Goal: Information Seeking & Learning: Learn about a topic

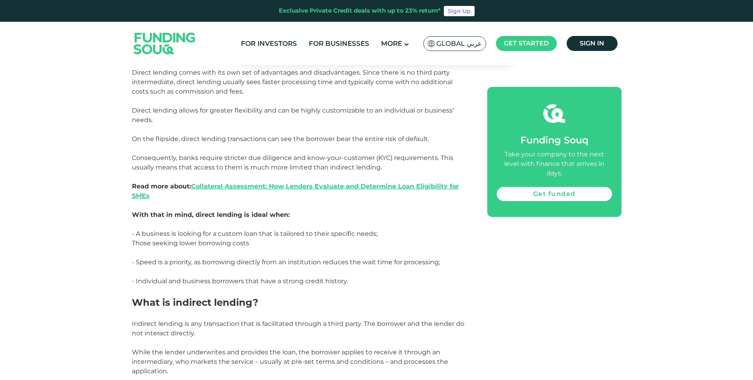
scroll to position [947, 0]
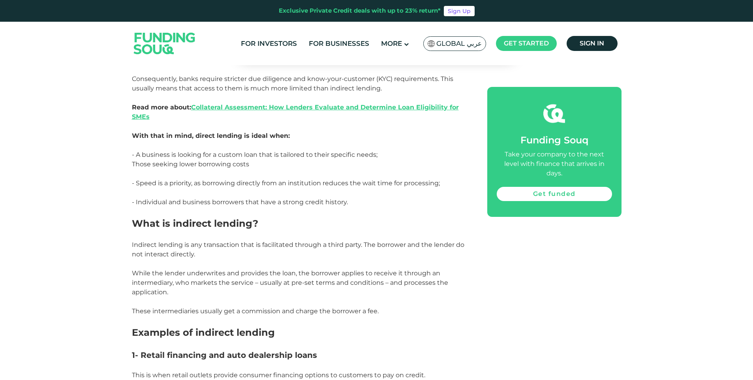
click at [323, 245] on span "Indirect lending is any transaction that is facilitated through a third party. …" at bounding box center [298, 249] width 332 height 17
click at [322, 246] on span "Indirect lending is any transaction that is facilitated through a third party. …" at bounding box center [298, 249] width 332 height 17
click at [255, 273] on span "While the lender underwrites and provides the loan, the borrower applies to rec…" at bounding box center [290, 282] width 316 height 26
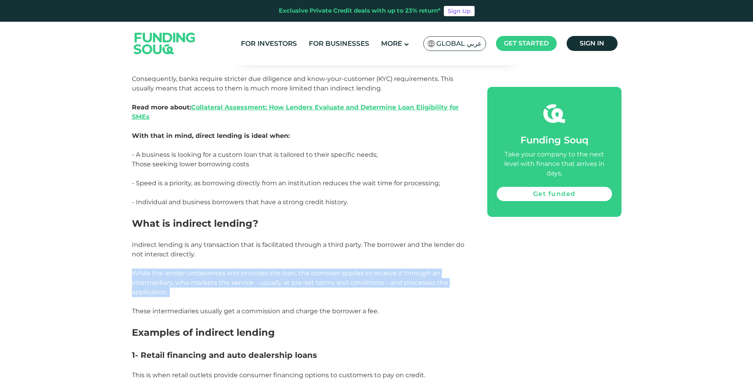
click at [255, 273] on span "While the lender underwrites and provides the loan, the borrower applies to rec…" at bounding box center [290, 282] width 316 height 26
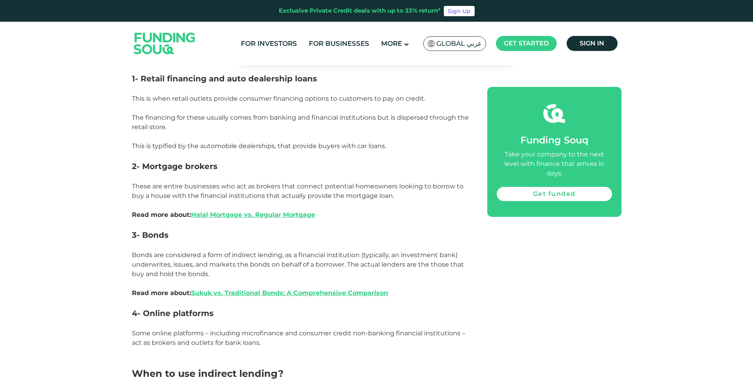
scroll to position [1263, 0]
